Goal: Information Seeking & Learning: Stay updated

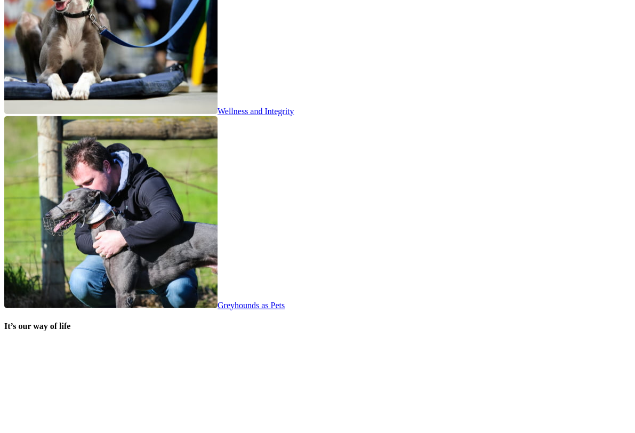
scroll to position [1944, 0]
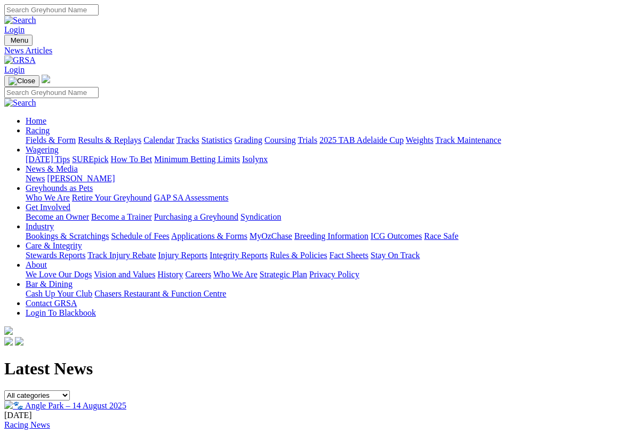
click at [126, 401] on img at bounding box center [65, 406] width 122 height 10
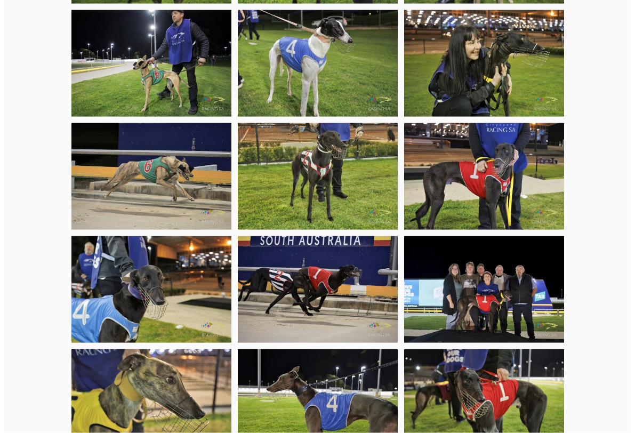
scroll to position [1023, 0]
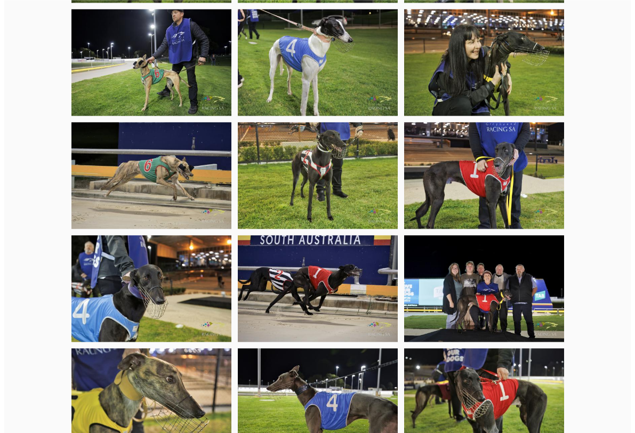
click at [499, 250] on img at bounding box center [484, 288] width 160 height 107
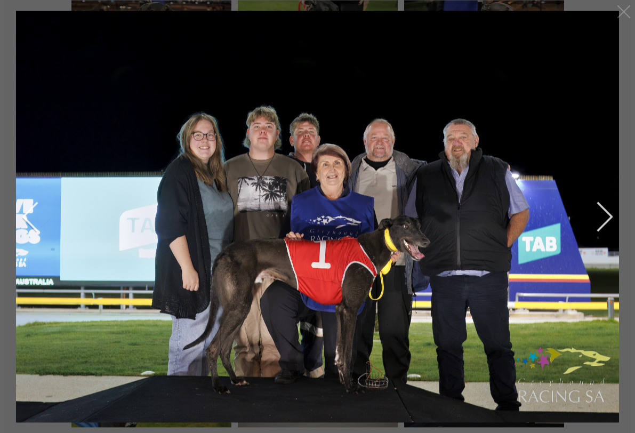
scroll to position [937, 0]
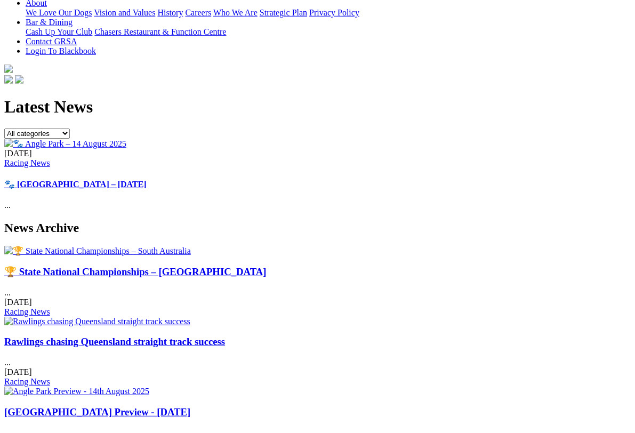
scroll to position [262, 0]
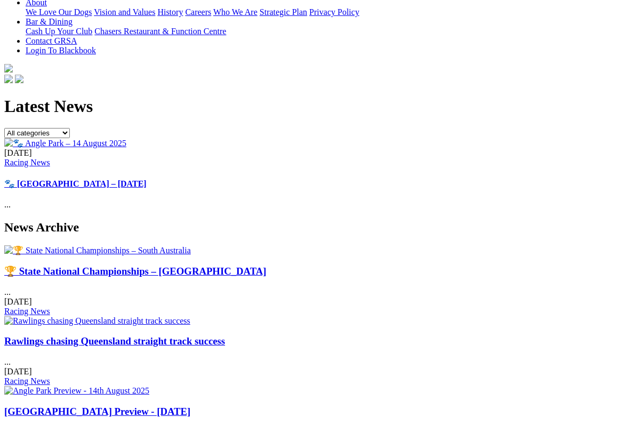
click at [72, 245] on img at bounding box center [97, 250] width 187 height 10
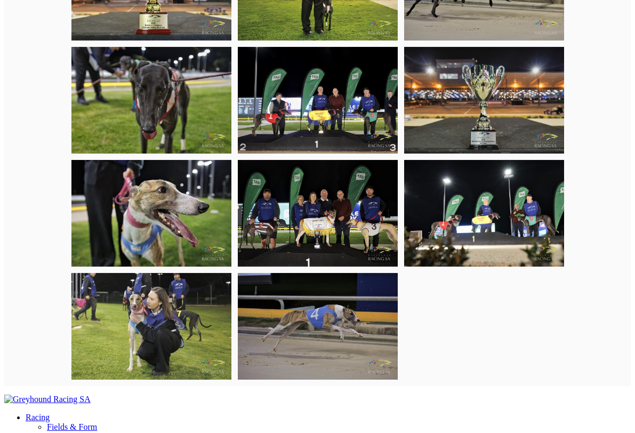
scroll to position [701, 0]
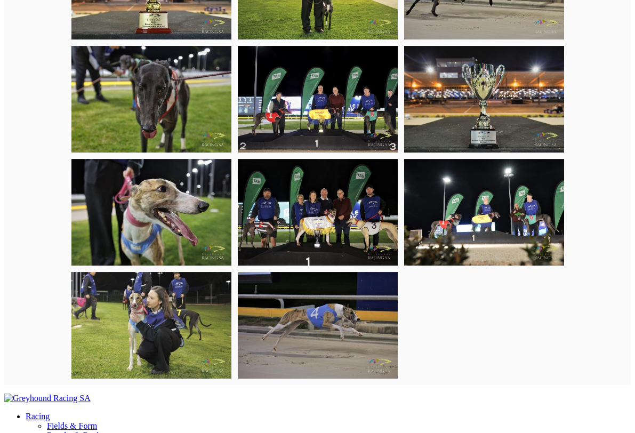
click at [329, 221] on img at bounding box center [318, 212] width 160 height 107
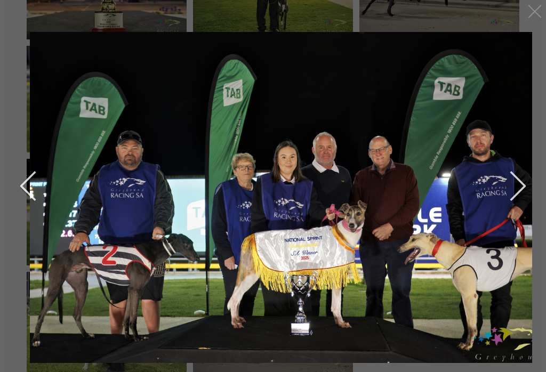
click at [540, 12] on div at bounding box center [535, 11] width 17 height 17
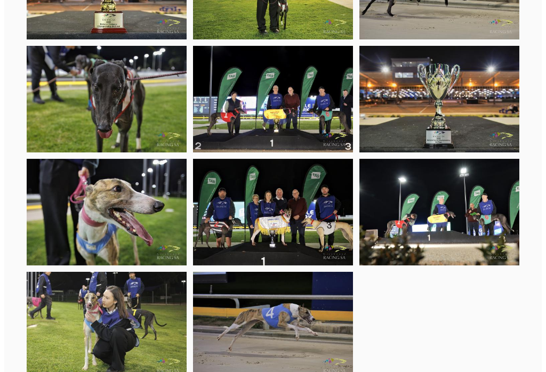
click at [446, 217] on img at bounding box center [440, 212] width 160 height 107
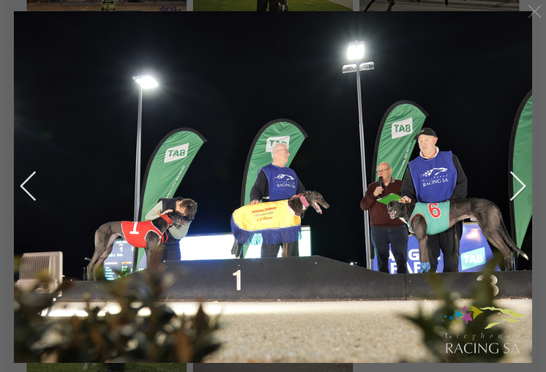
click at [286, 228] on img at bounding box center [273, 193] width 546 height 364
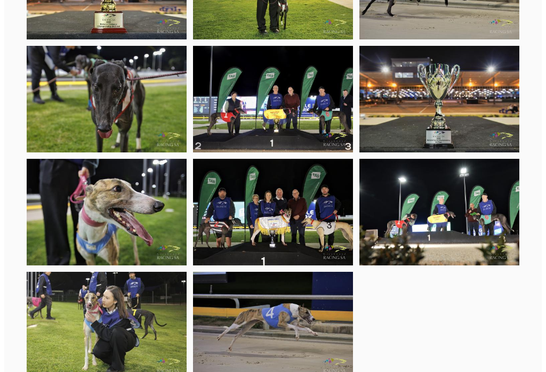
click at [295, 214] on img at bounding box center [273, 212] width 160 height 107
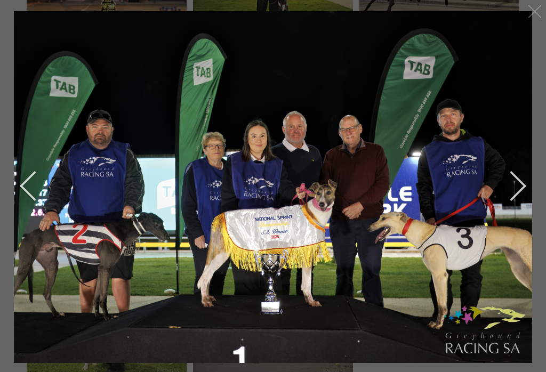
scroll to position [701, 62]
click at [535, 9] on div at bounding box center [535, 11] width 17 height 17
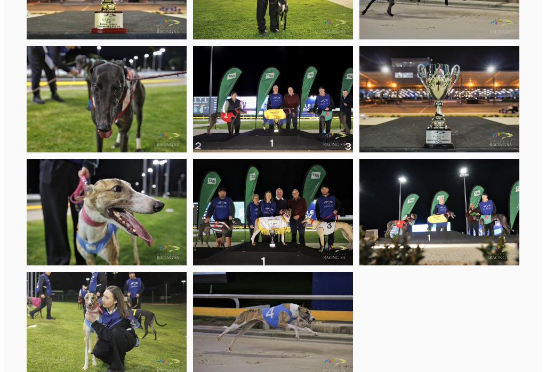
click at [65, 333] on img at bounding box center [107, 325] width 160 height 107
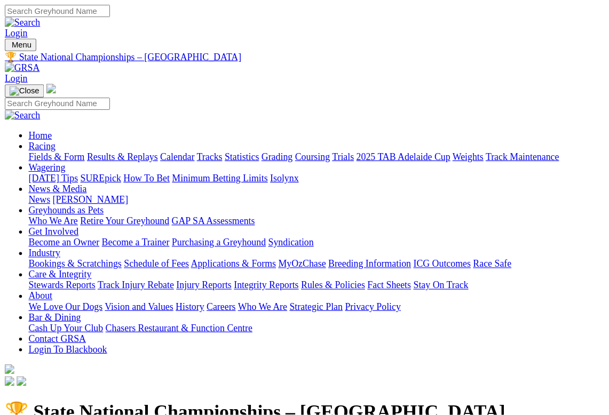
scroll to position [721, 27]
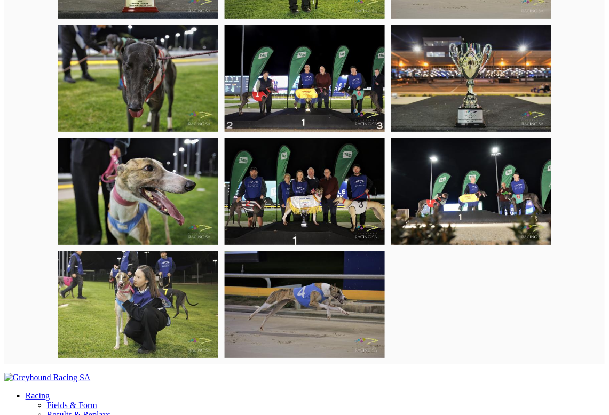
click at [138, 306] on img at bounding box center [138, 304] width 160 height 107
